Goal: Go to known website: Access a specific website the user already knows

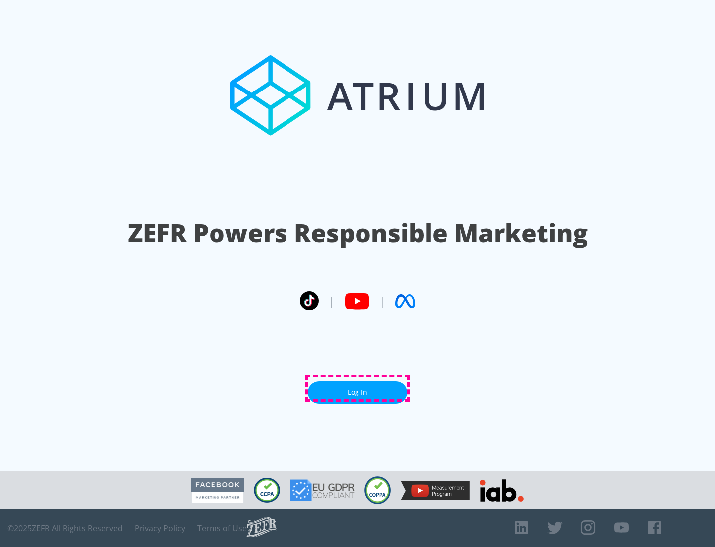
click at [358, 388] on link "Log In" at bounding box center [357, 392] width 99 height 22
